Goal: Use online tool/utility: Utilize a website feature to perform a specific function

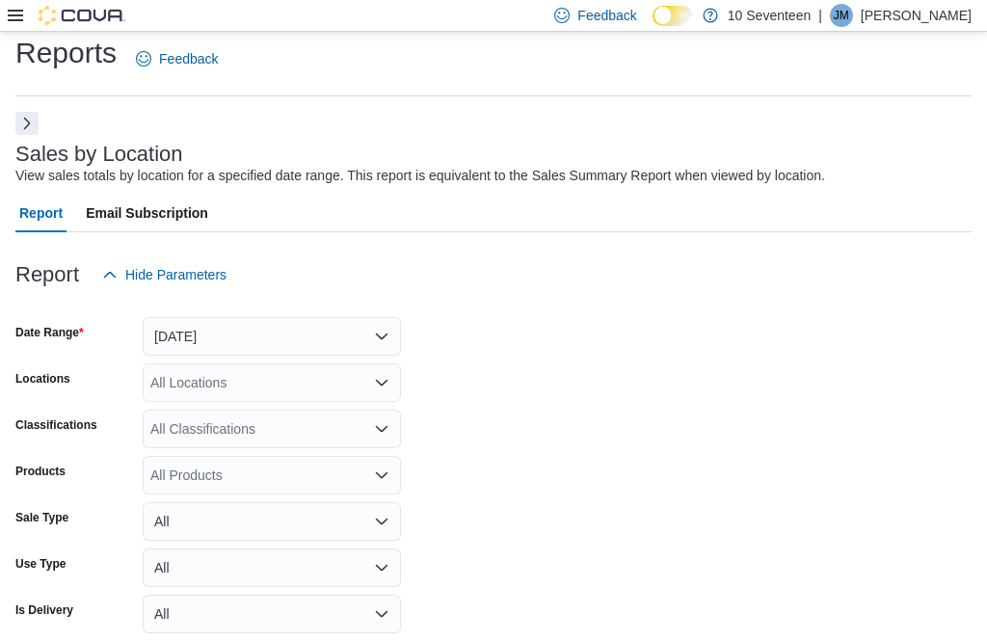
scroll to position [0, 356]
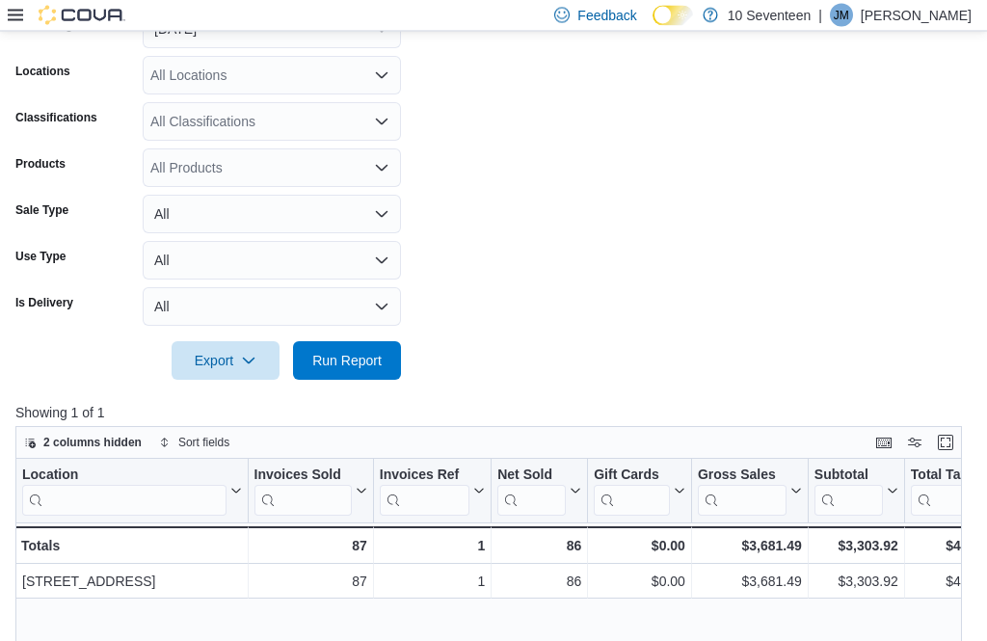
scroll to position [308, 0]
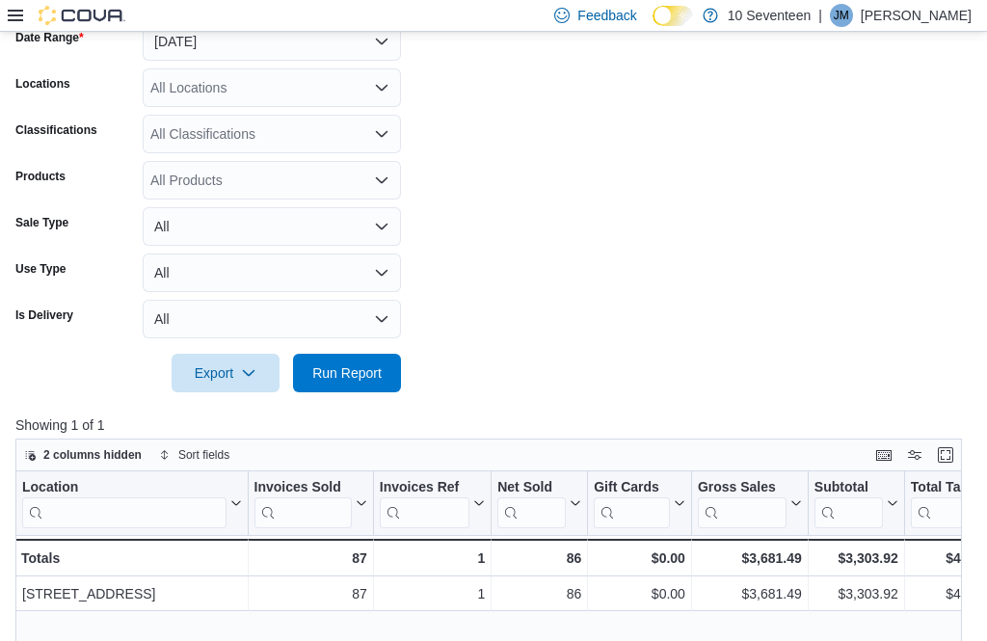
click at [399, 391] on button "Run Report" at bounding box center [347, 373] width 108 height 39
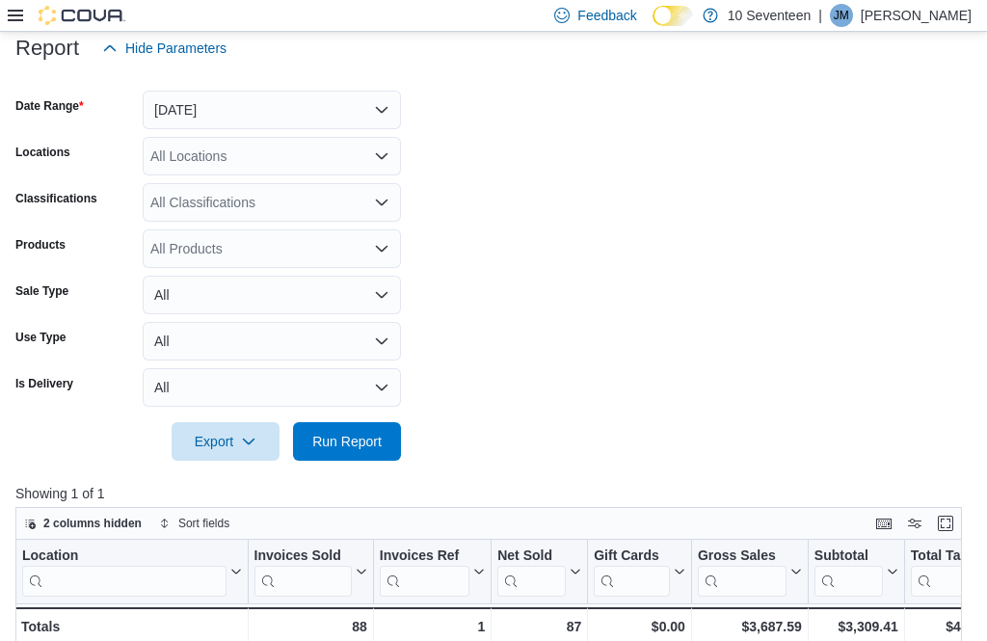
scroll to position [239, 0]
click at [363, 461] on span "Run Report" at bounding box center [347, 442] width 85 height 39
click at [365, 461] on span "Run Report" at bounding box center [347, 441] width 85 height 39
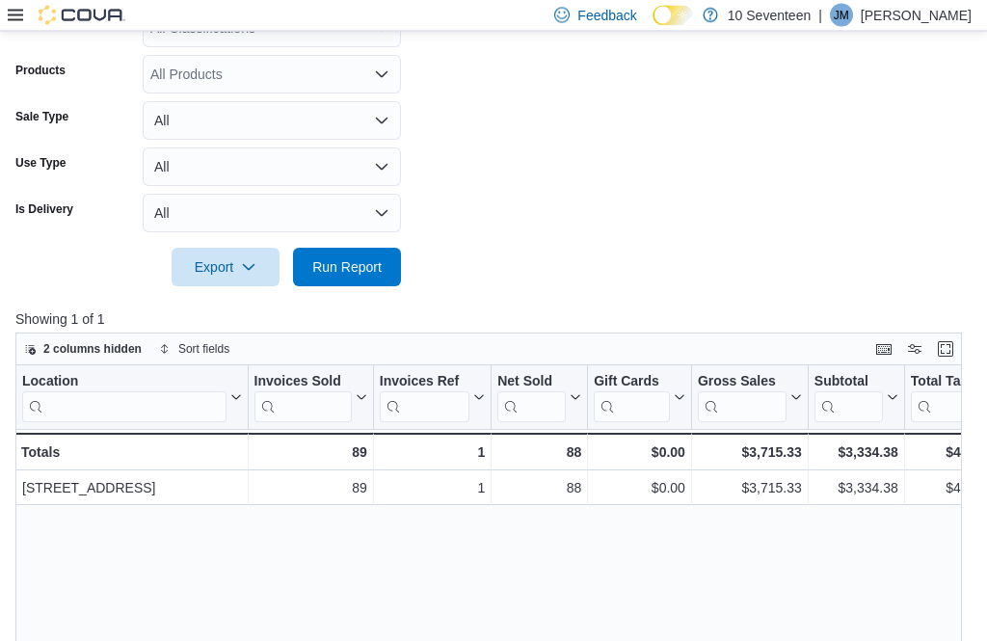
scroll to position [416, 0]
